Goal: Information Seeking & Learning: Compare options

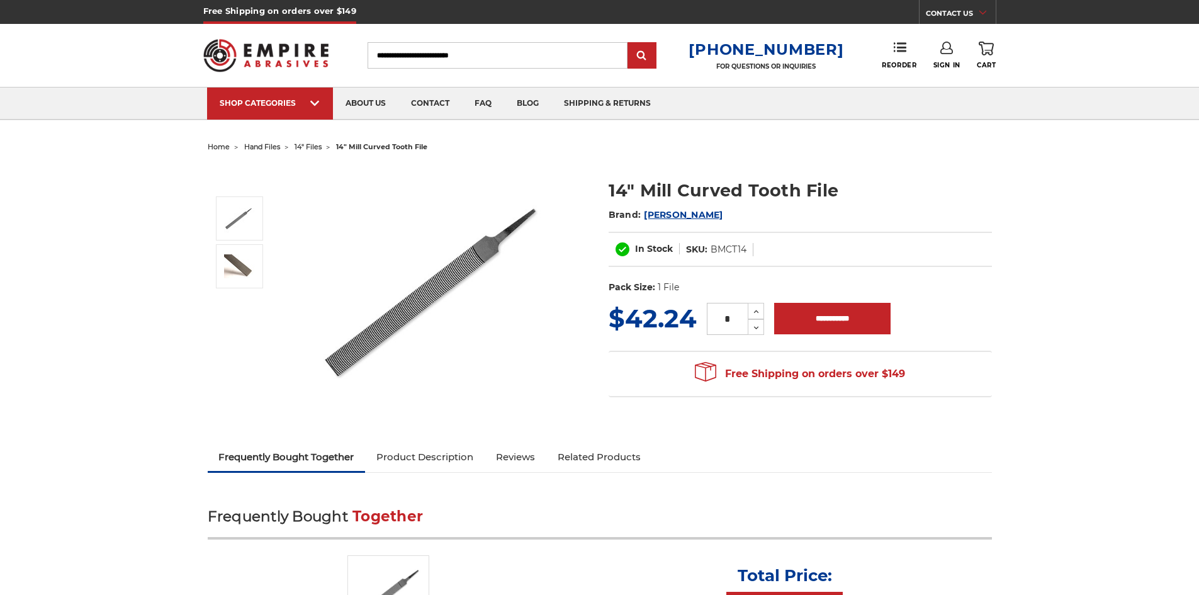
drag, startPoint x: 0, startPoint y: 0, endPoint x: 423, endPoint y: 308, distance: 523.8
click at [423, 308] on img at bounding box center [441, 291] width 252 height 252
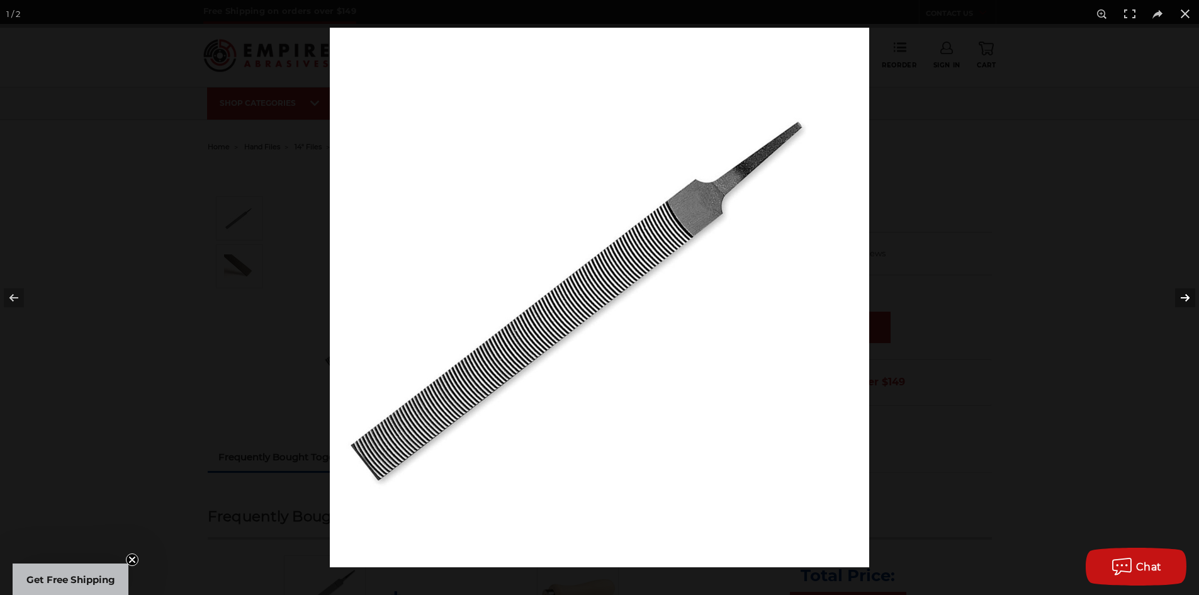
click at [1188, 298] on button at bounding box center [1177, 297] width 44 height 63
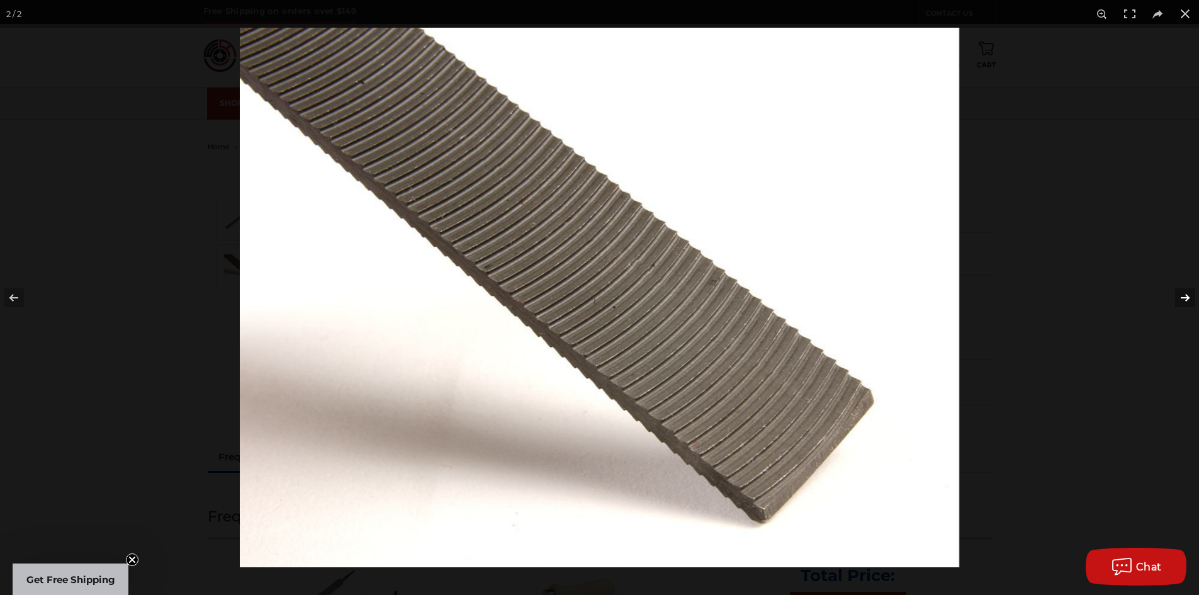
click at [1187, 298] on button at bounding box center [1177, 297] width 44 height 63
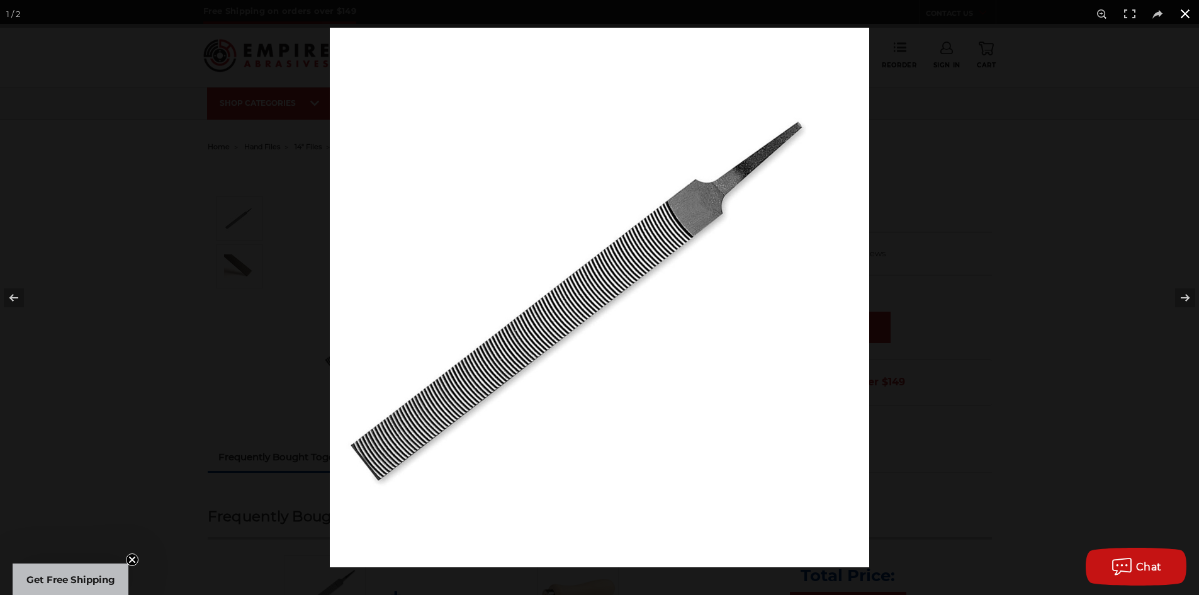
click at [1185, 8] on button at bounding box center [1185, 14] width 28 height 28
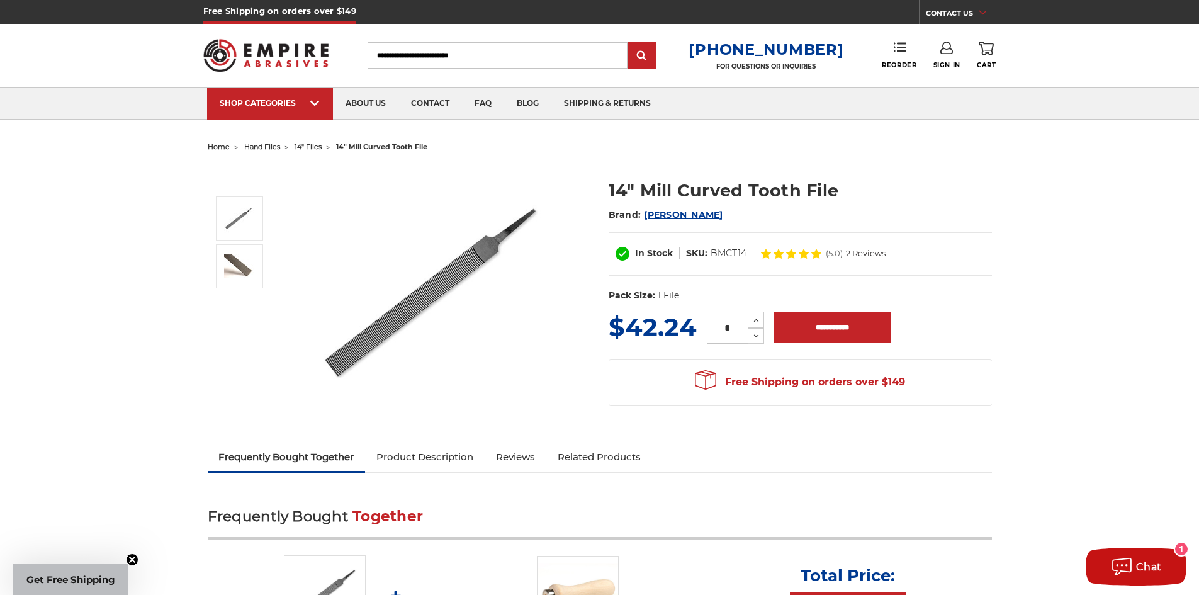
click at [427, 286] on img at bounding box center [441, 291] width 252 height 252
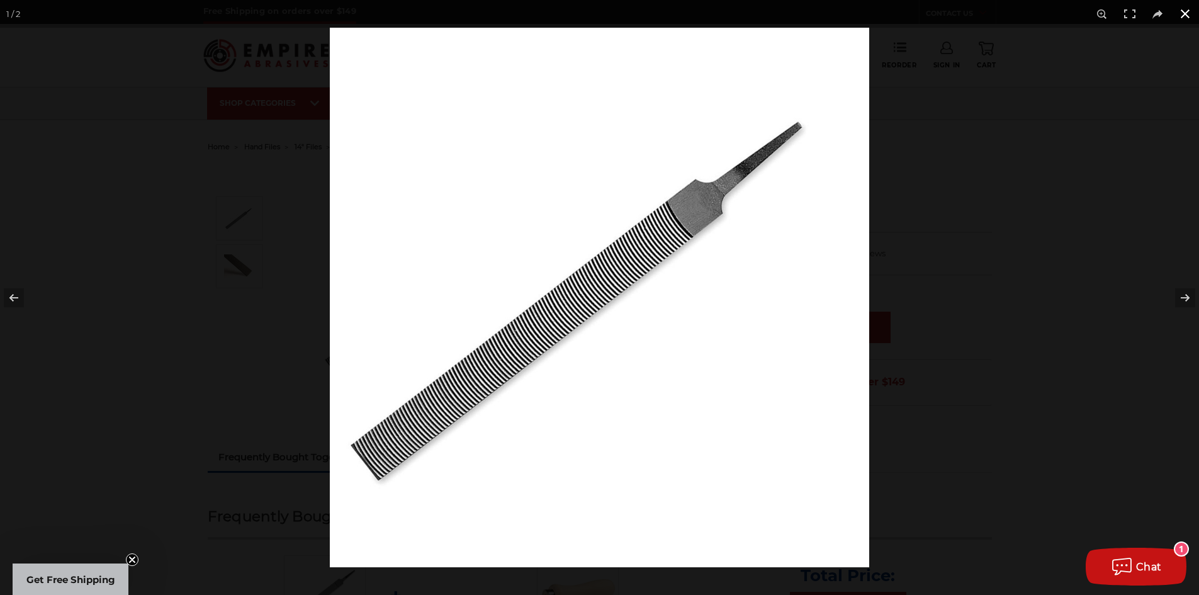
click at [1188, 13] on button at bounding box center [1185, 14] width 28 height 28
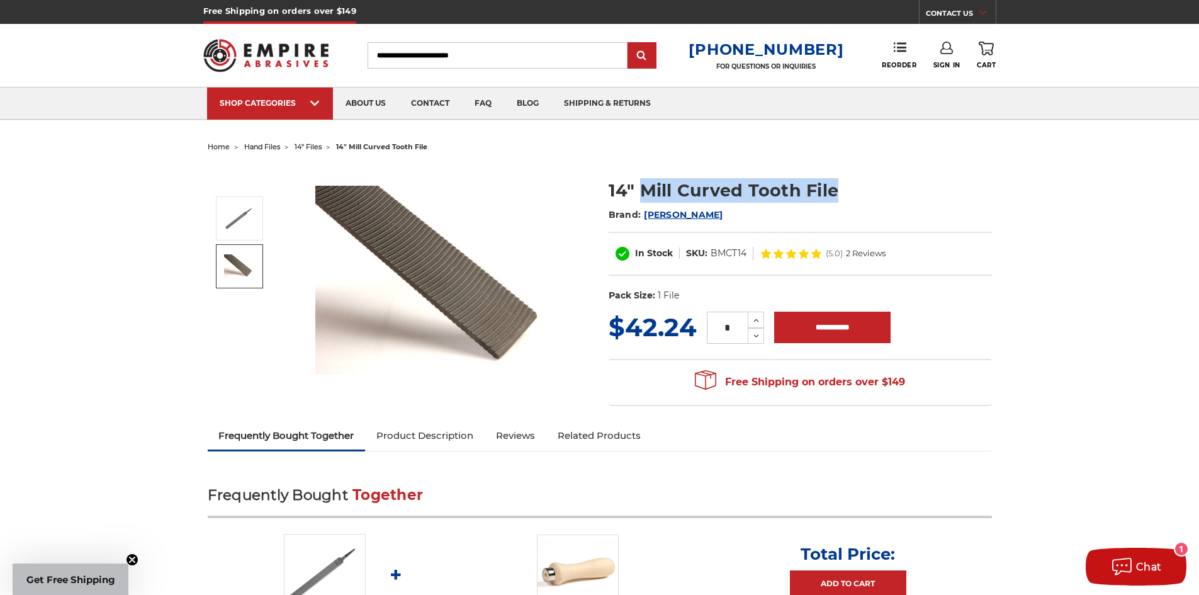
drag, startPoint x: 834, startPoint y: 187, endPoint x: 638, endPoint y: 198, distance: 196.6
click at [638, 198] on h1 "14" Mill Curved Tooth File" at bounding box center [799, 190] width 383 height 25
copy h1 "Mill Curved Tooth File"
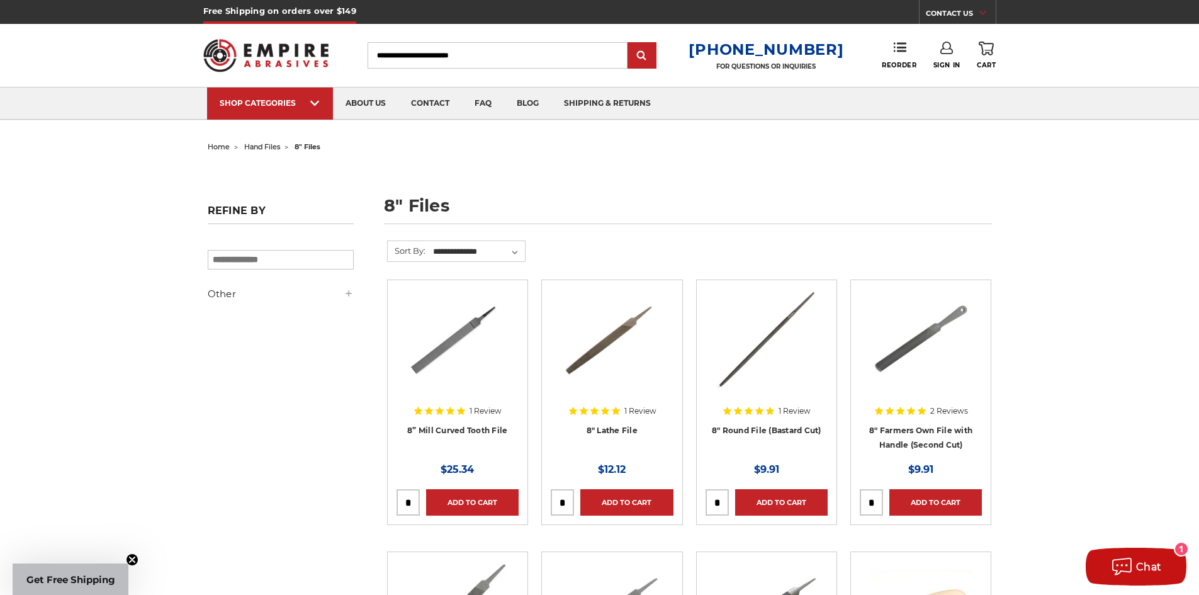
click at [445, 349] on img at bounding box center [457, 339] width 101 height 101
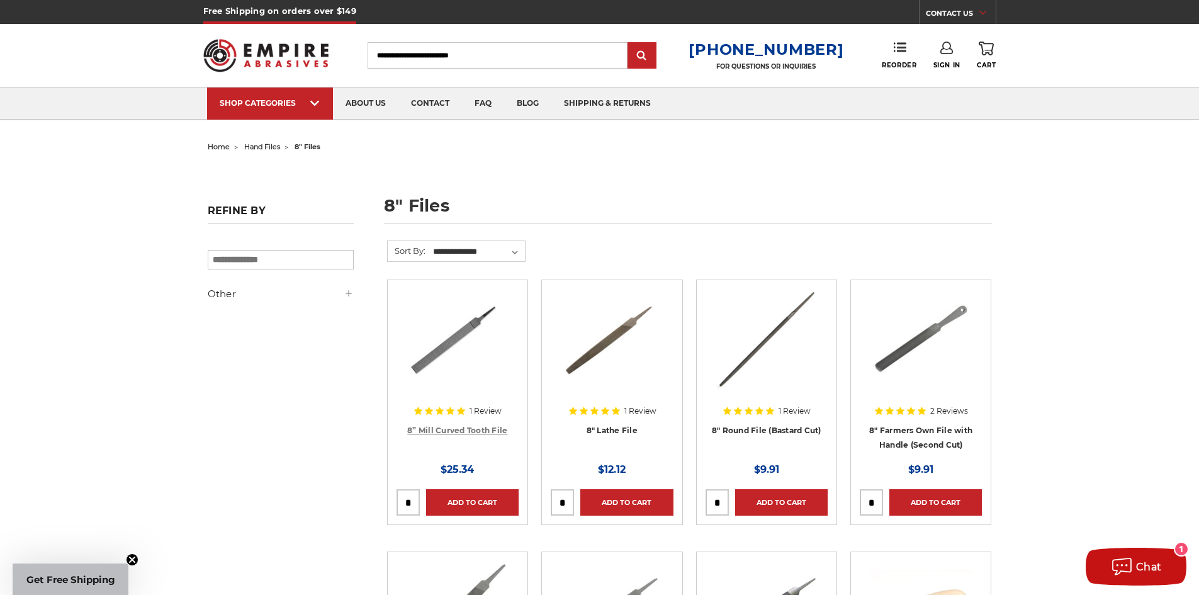
click at [428, 427] on link "8” Mill Curved Tooth File" at bounding box center [457, 429] width 100 height 9
